Goal: Task Accomplishment & Management: Manage account settings

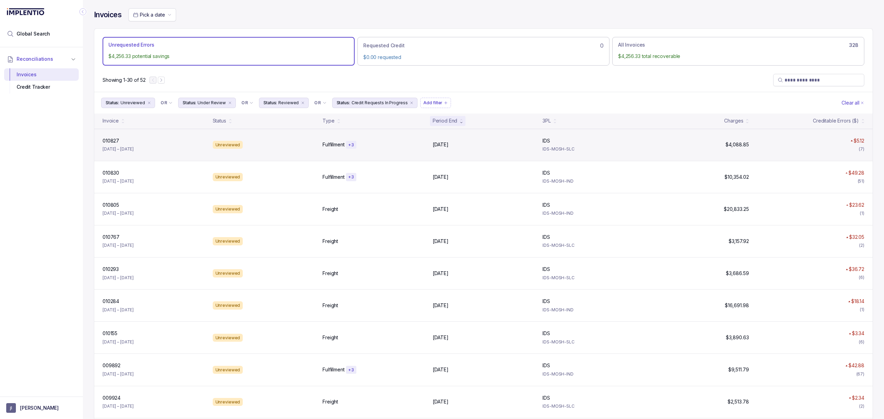
click at [112, 137] on div "010827 010827 [DATE] – [DATE] Unreviewed Fulfillment + [DATE], [DATE], 2025 IDS…" at bounding box center [483, 145] width 778 height 32
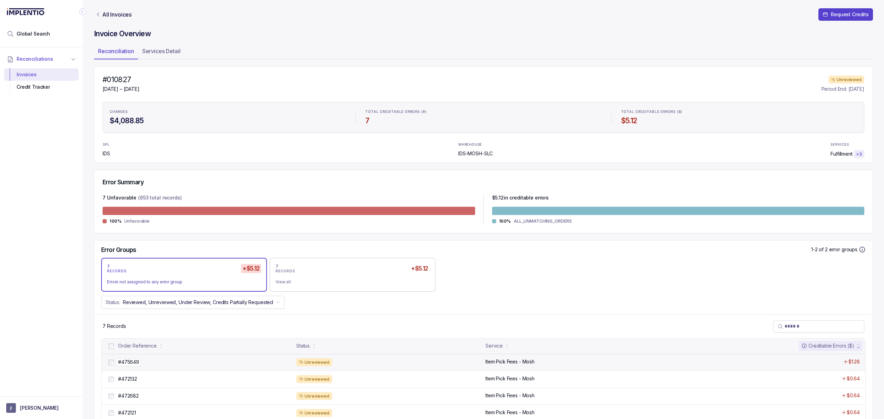
click at [126, 363] on p "#475649" at bounding box center [128, 362] width 25 height 8
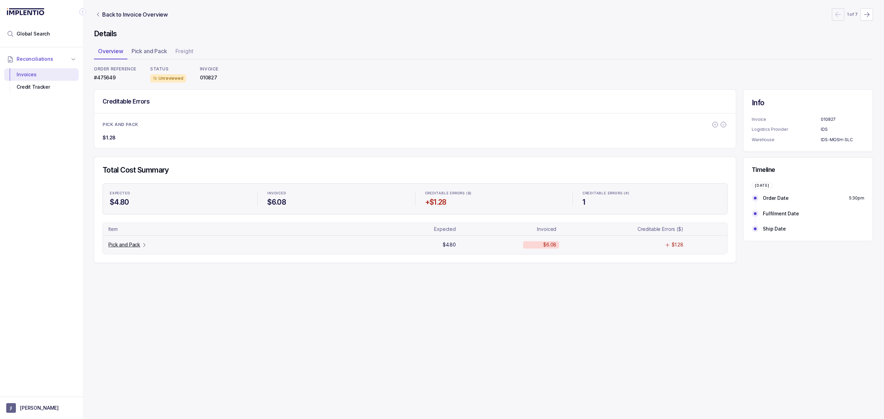
click at [119, 246] on p "Pick and Pack" at bounding box center [124, 244] width 32 height 7
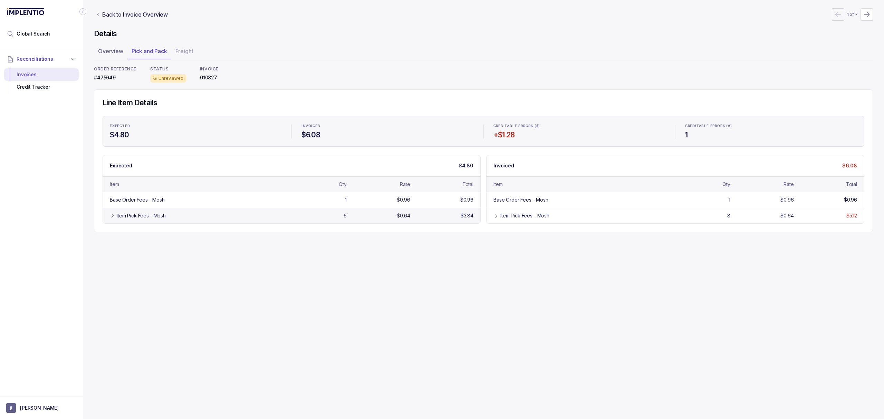
click at [129, 215] on div "Item Pick Fees - Mosh" at bounding box center [141, 215] width 49 height 7
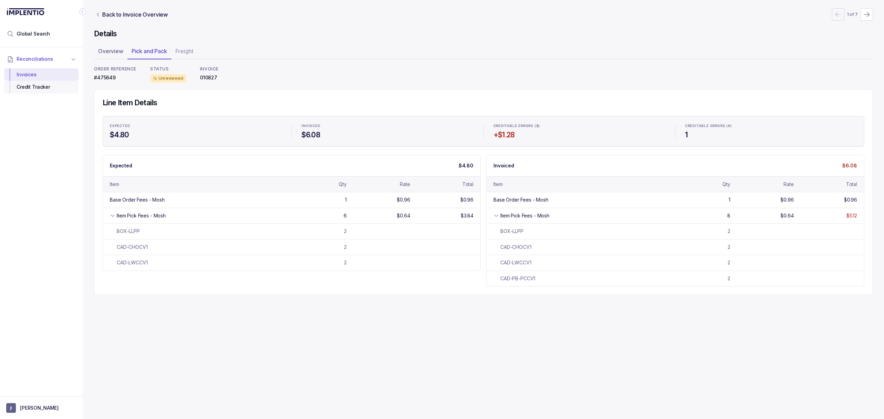
click at [52, 89] on div "Credit Tracker" at bounding box center [42, 87] width 64 height 12
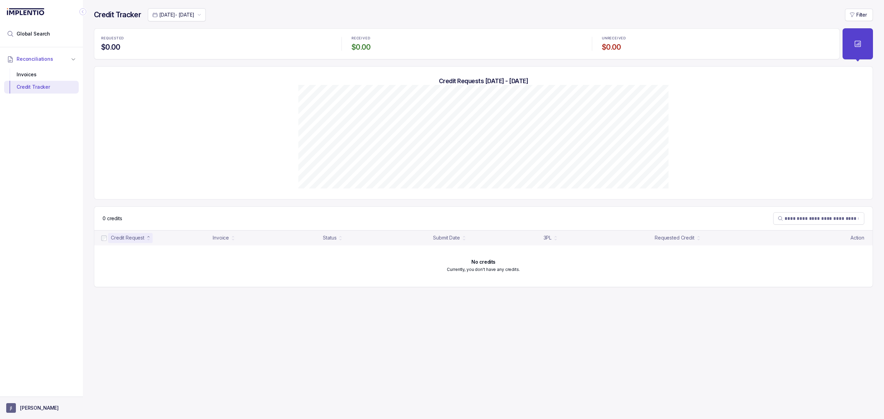
click at [25, 409] on p "[PERSON_NAME]" at bounding box center [39, 408] width 39 height 7
click at [29, 394] on p "Logout" at bounding box center [45, 392] width 57 height 7
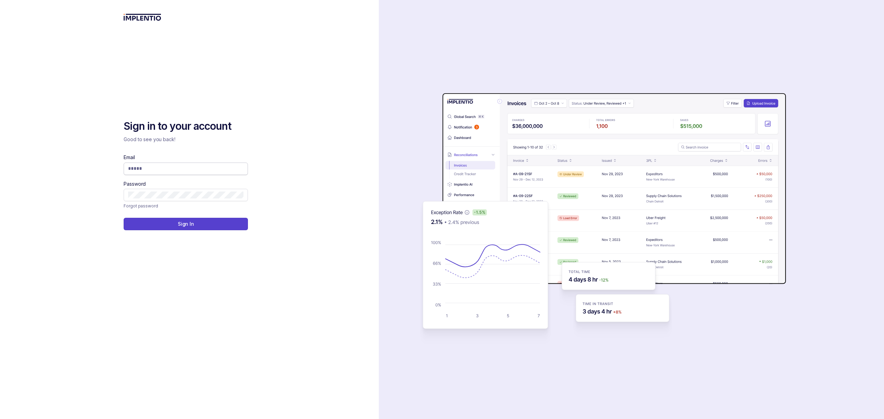
click at [159, 166] on input "Email" at bounding box center [185, 168] width 115 height 7
type input "**********"
